Goal: Use online tool/utility

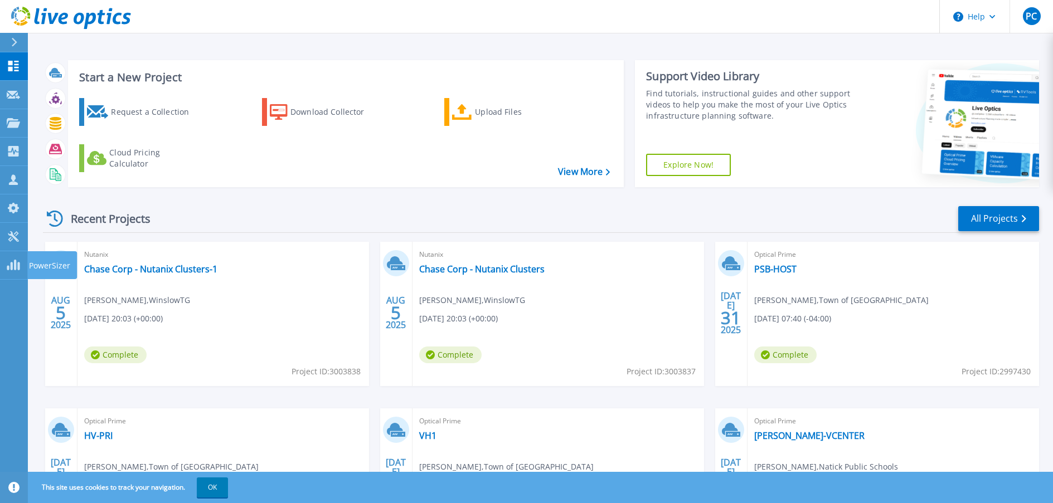
scroll to position [114, 0]
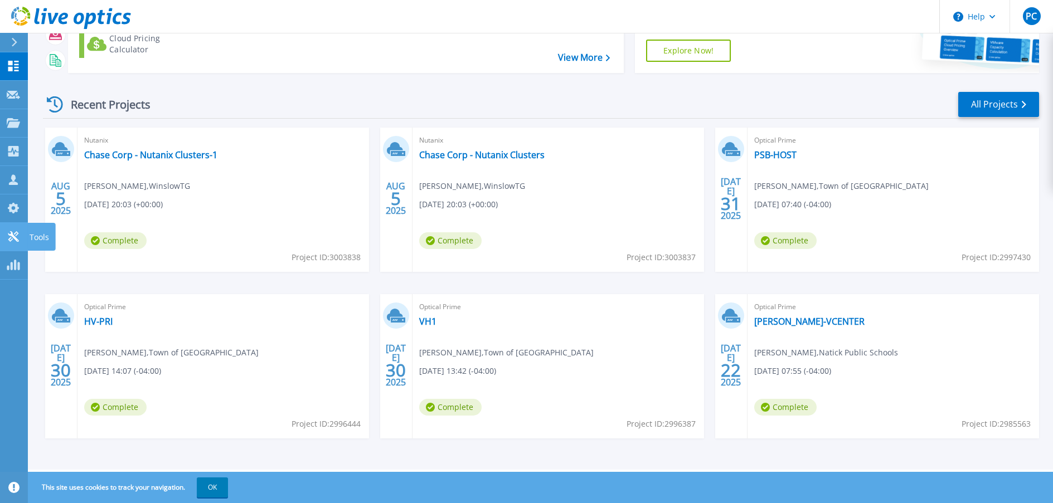
click at [18, 232] on icon at bounding box center [13, 236] width 13 height 11
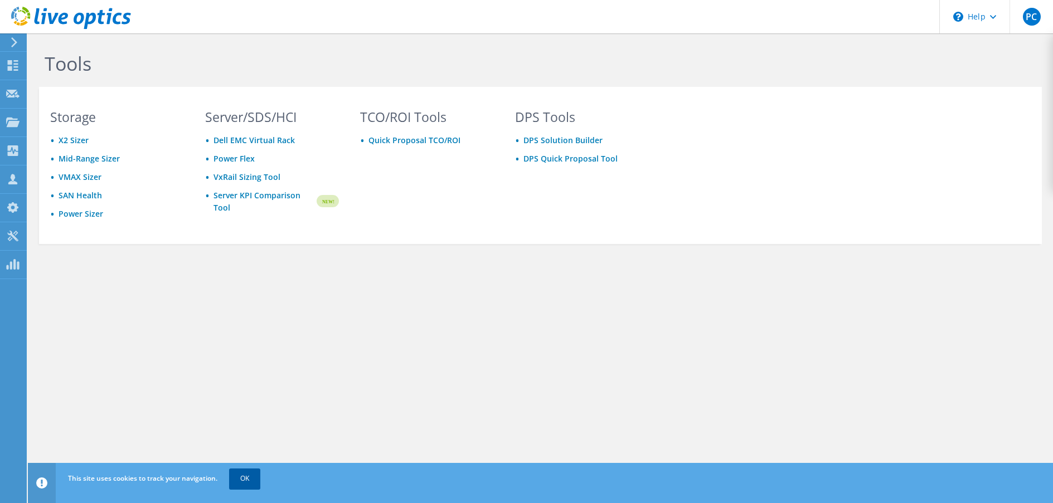
click at [253, 482] on link "OK" at bounding box center [244, 479] width 31 height 20
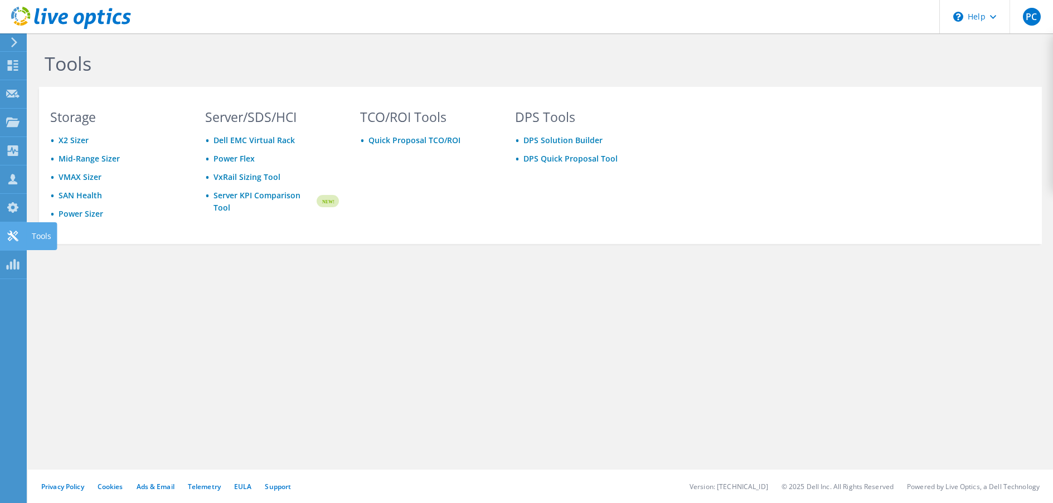
click at [54, 324] on div "Tools Storage X2 Sizer Mid-Range Sizer VMAX Sizer SAN Health Power Sizer Server…" at bounding box center [540, 268] width 1025 height 470
click at [1006, 319] on div "Tools Storage X2 Sizer Mid-Range Sizer VMAX Sizer SAN Health Power Sizer Server…" at bounding box center [540, 268] width 1025 height 470
click at [77, 159] on link "Mid-Range Sizer" at bounding box center [89, 158] width 61 height 11
click at [66, 156] on link "Mid-Range Sizer" at bounding box center [89, 158] width 61 height 11
